Goal: Navigation & Orientation: Find specific page/section

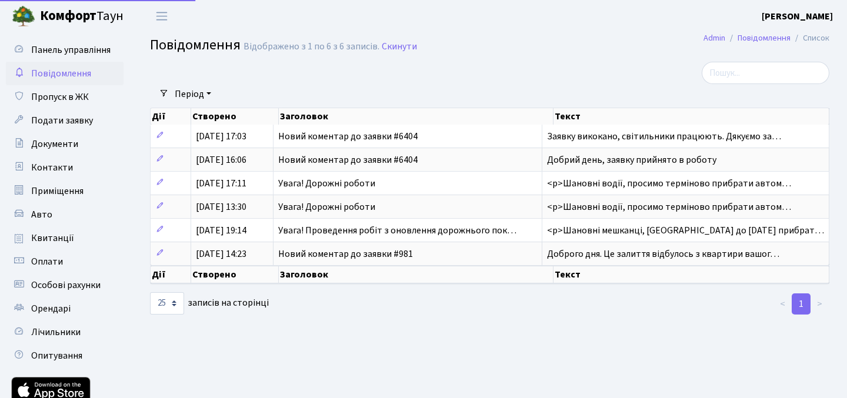
select select "25"
click at [104, 45] on span "Панель управління" at bounding box center [70, 50] width 79 height 13
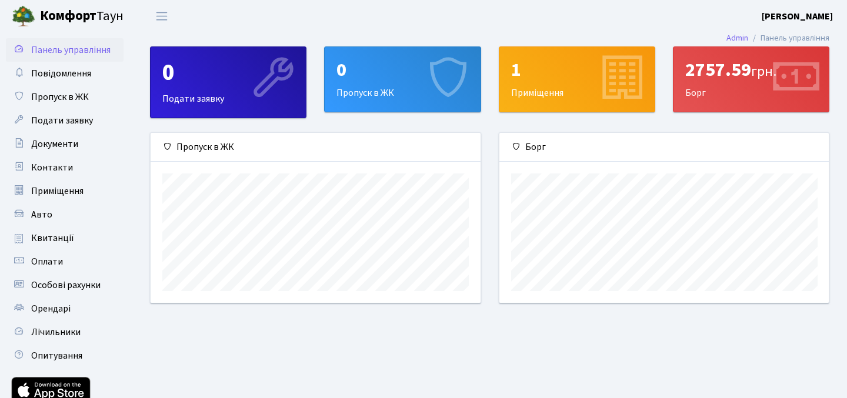
scroll to position [170, 330]
click at [713, 78] on div "2757.59 грн." at bounding box center [752, 70] width 132 height 22
click at [85, 197] on link "Приміщення" at bounding box center [65, 191] width 118 height 24
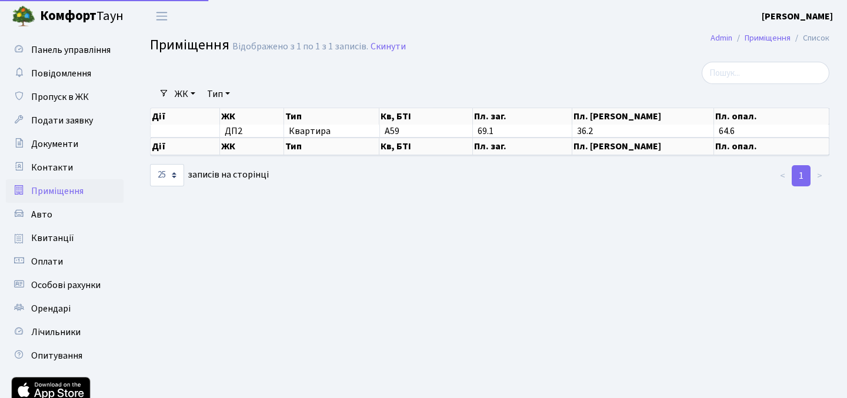
select select "25"
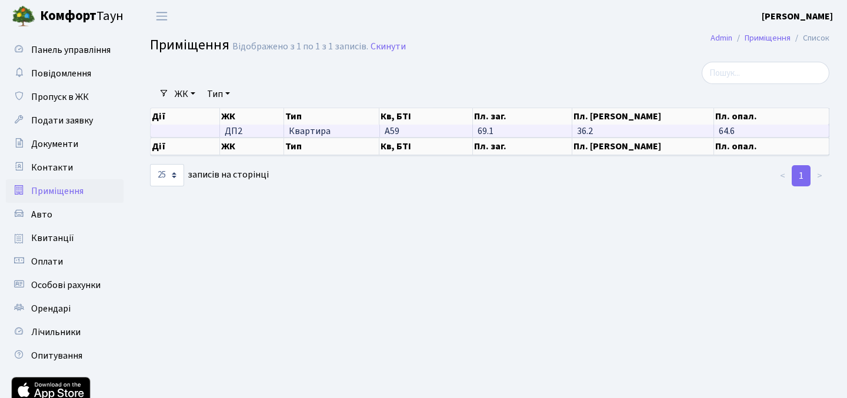
click at [247, 131] on span "ДП2" at bounding box center [252, 131] width 55 height 9
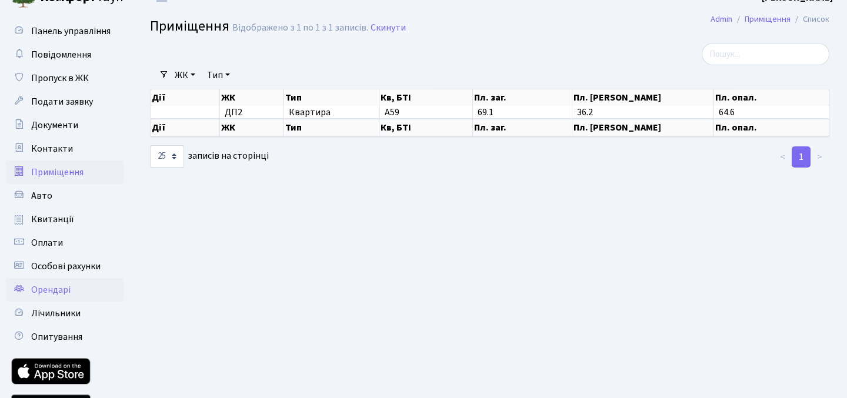
scroll to position [18, 0]
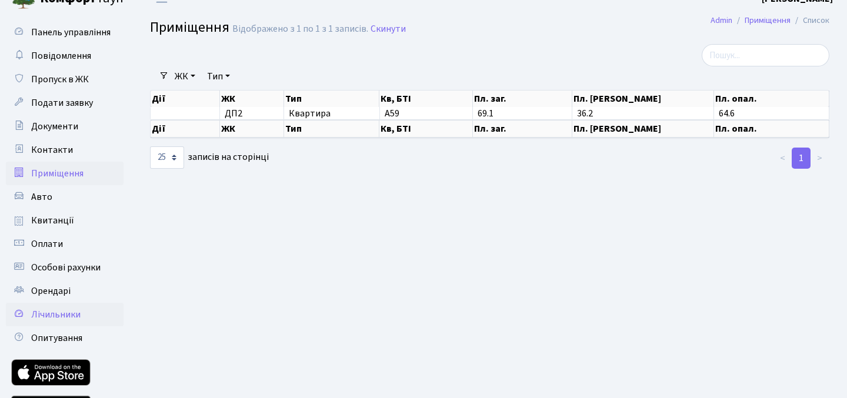
click at [76, 312] on span "Лічильники" at bounding box center [55, 314] width 49 height 13
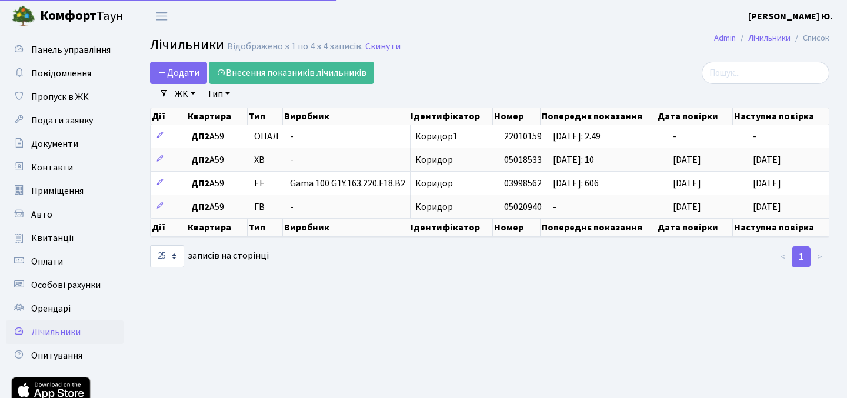
select select "25"
click at [81, 240] on link "Квитанції" at bounding box center [65, 239] width 118 height 24
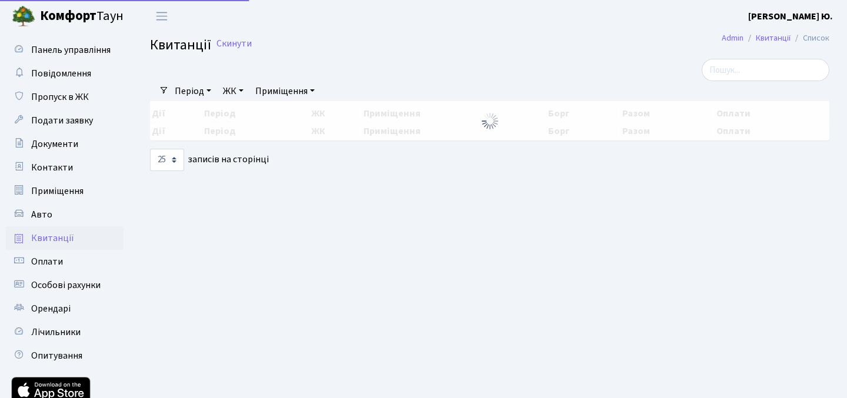
select select "25"
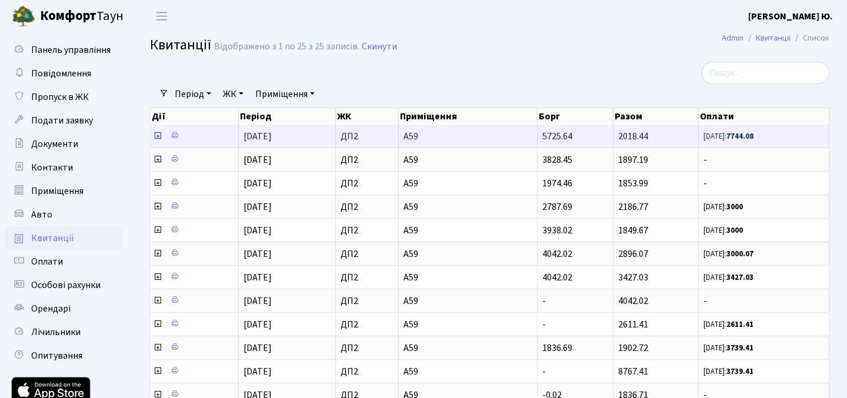
click at [251, 138] on span "01.08.2025" at bounding box center [258, 136] width 28 height 13
click at [158, 137] on icon at bounding box center [157, 135] width 9 height 9
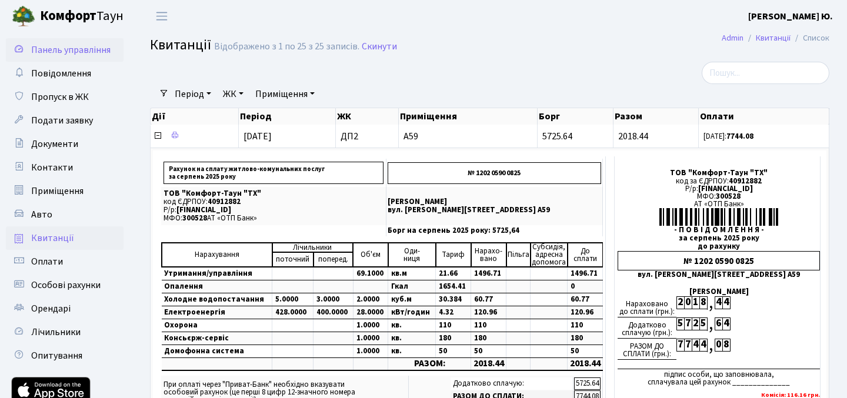
click at [91, 49] on span "Панель управління" at bounding box center [70, 50] width 79 height 13
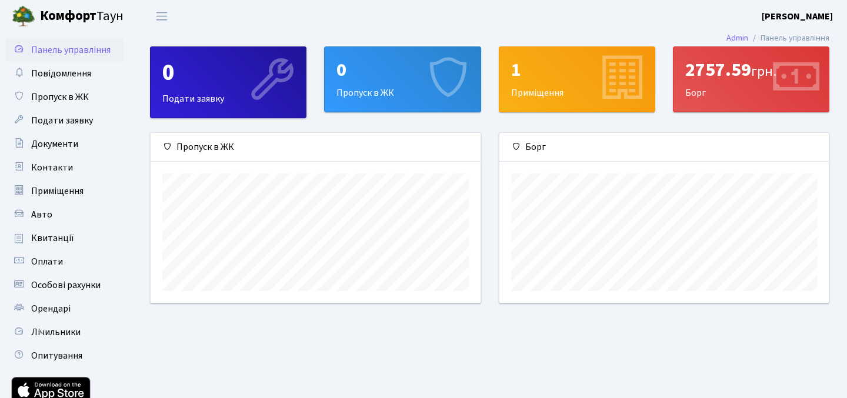
scroll to position [170, 330]
